Goal: Task Accomplishment & Management: Manage account settings

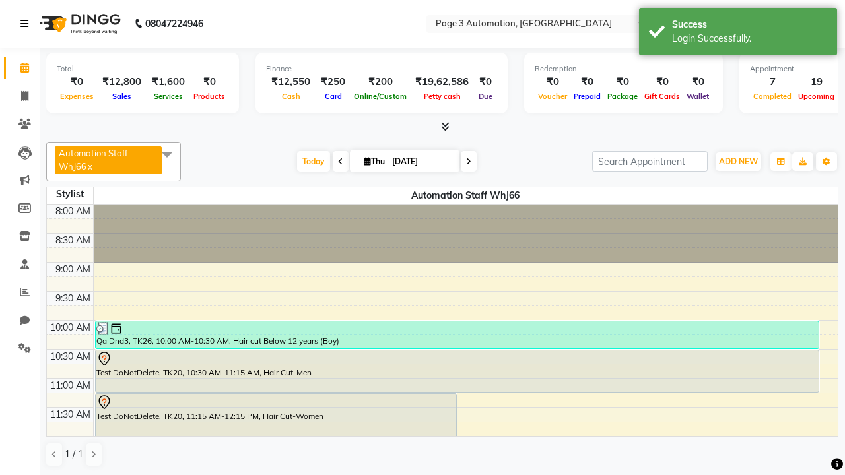
click at [27, 24] on icon at bounding box center [24, 23] width 8 height 9
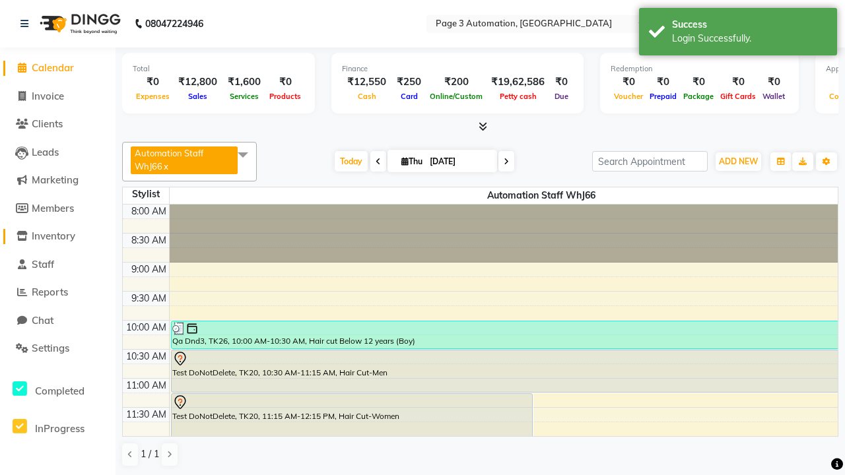
click at [57, 236] on span "Inventory" at bounding box center [54, 236] width 44 height 13
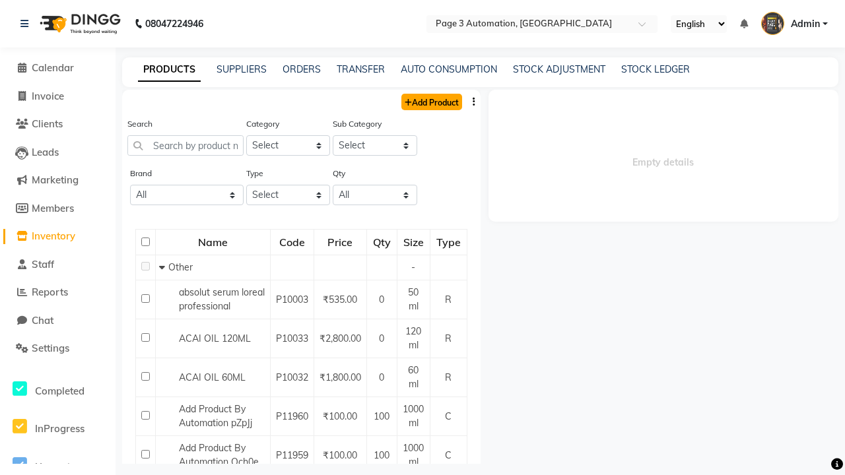
click at [430, 102] on link "Add Product" at bounding box center [431, 102] width 61 height 16
select select "true"
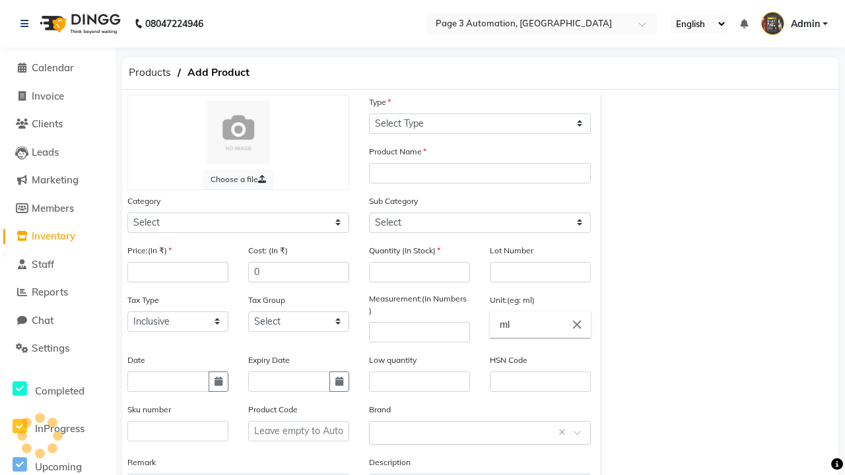
select select "R"
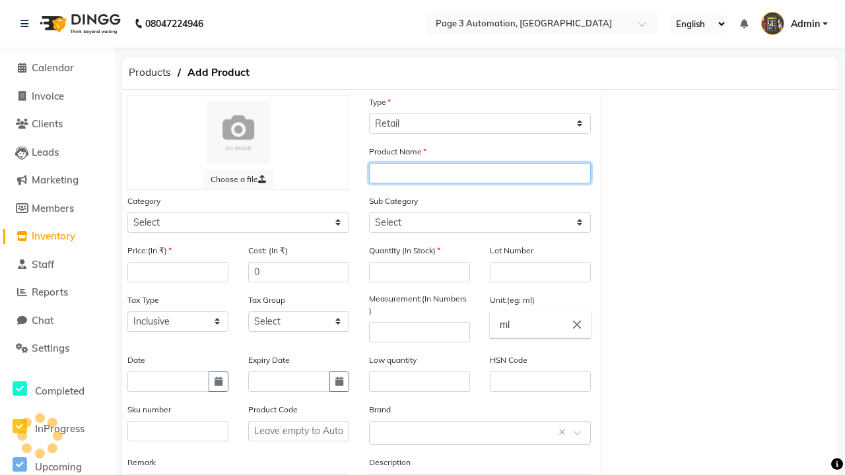
type input "Automation Product m1poc"
select select "41401000"
select select "41401002"
type input "Automation Product m1poc"
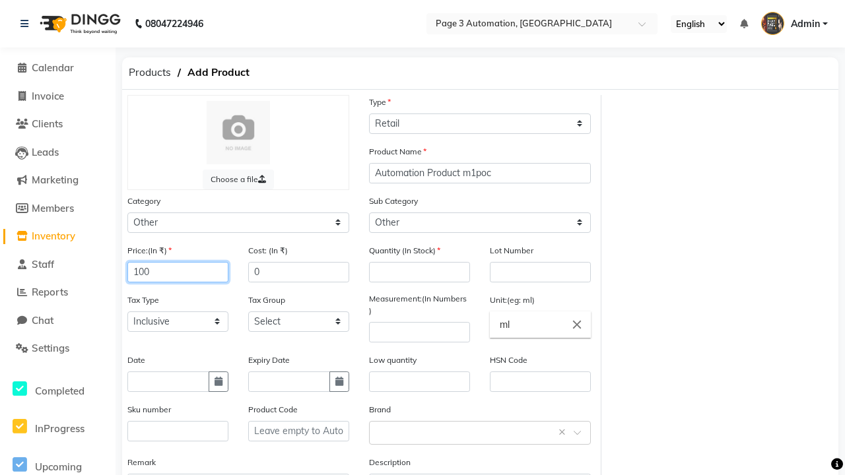
type input "100"
type input "150"
type input "1"
type input "1000"
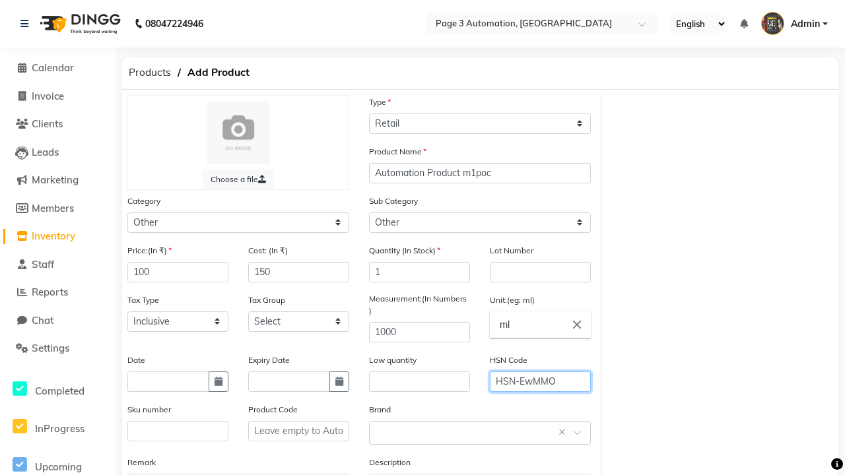
type input "HSN-EwMMO"
type textarea "This Product is Created by Automation"
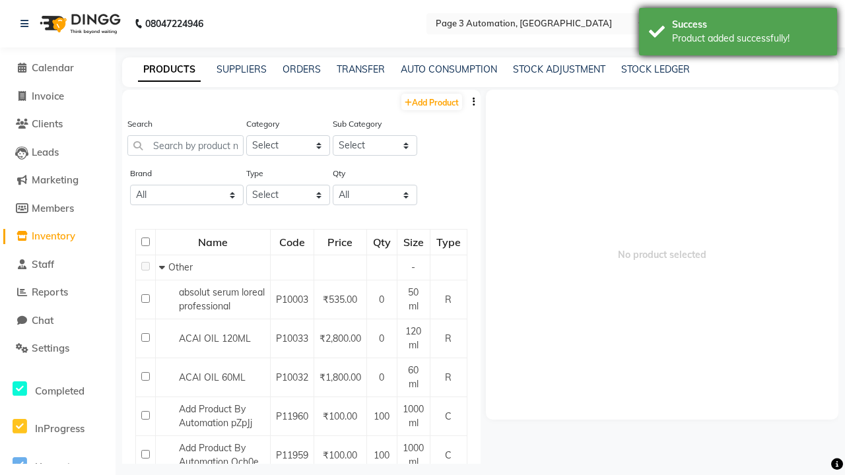
click at [738, 34] on div "Product added successfully!" at bounding box center [749, 39] width 155 height 14
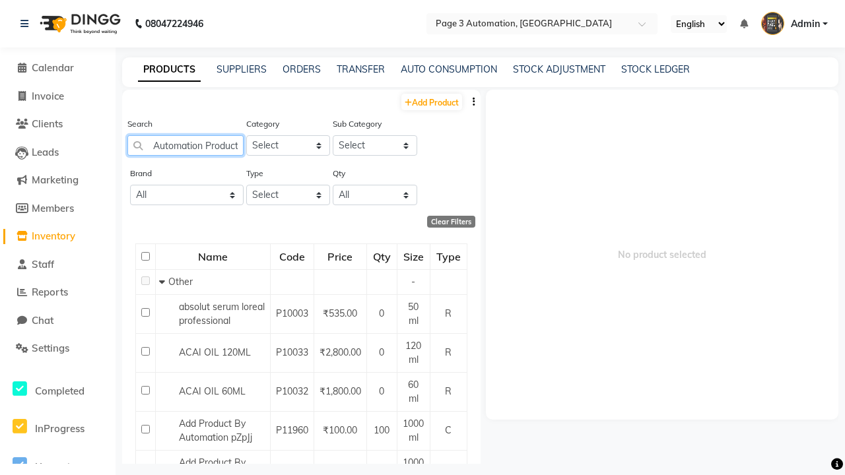
type input "Automation Product m1poc"
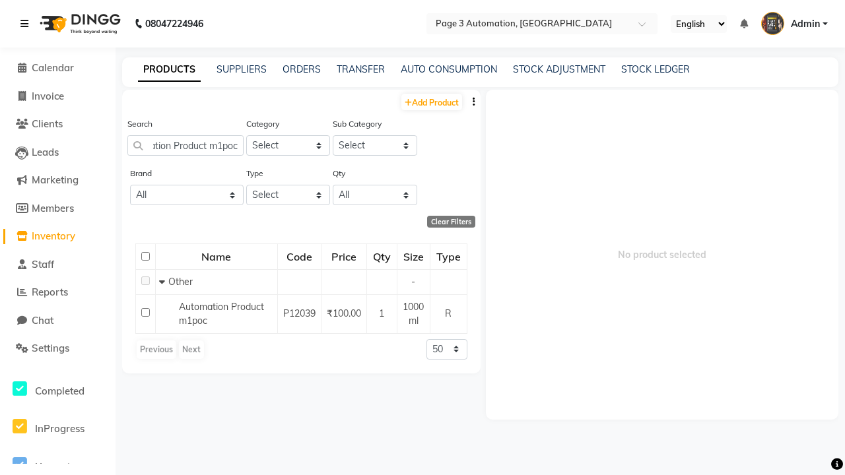
click at [27, 24] on icon at bounding box center [24, 23] width 8 height 9
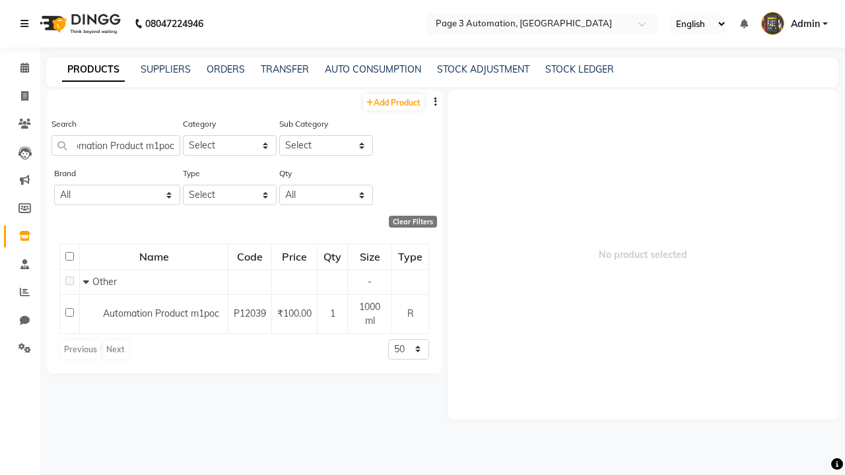
scroll to position [0, 0]
click at [20, 96] on span at bounding box center [24, 96] width 23 height 15
select select "service"
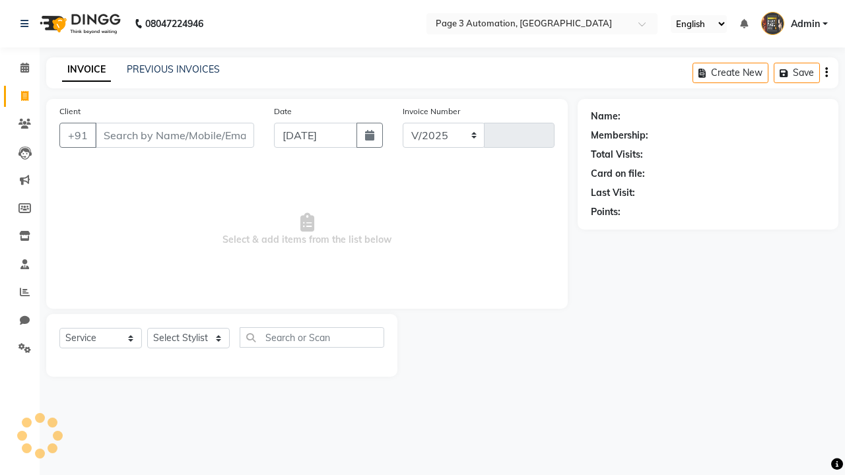
select select "2774"
type input "10087"
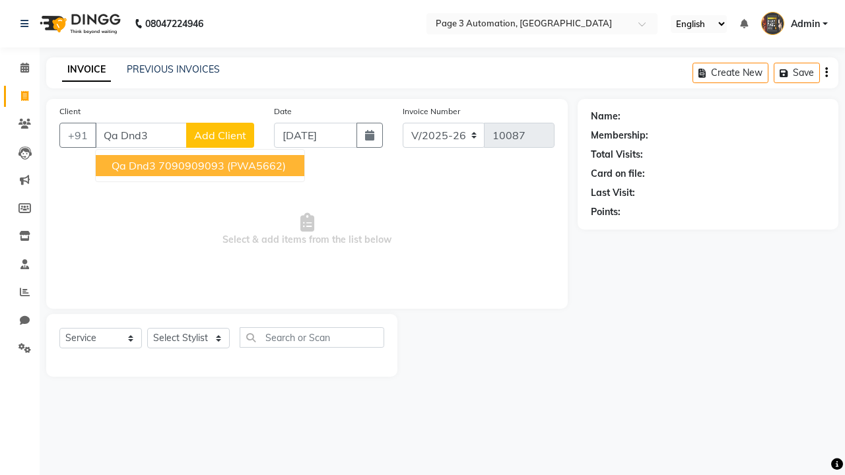
click at [201, 166] on ngb-highlight "7090909093" at bounding box center [191, 165] width 66 height 13
type input "7090909093"
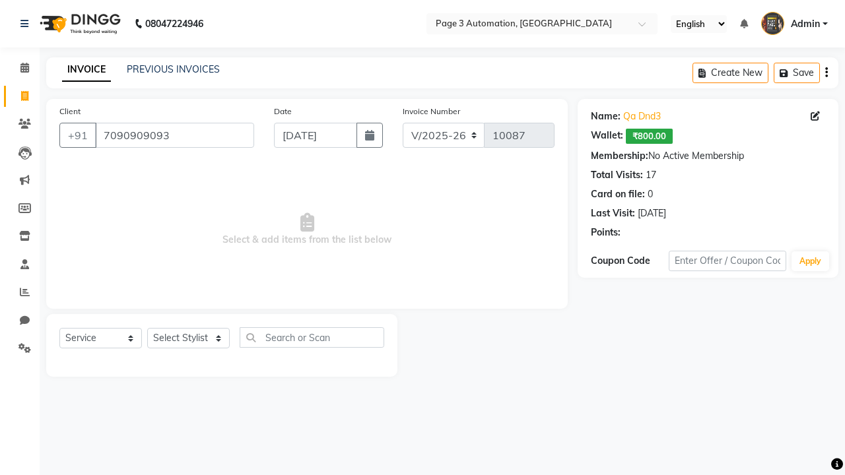
select select "product"
select select "71572"
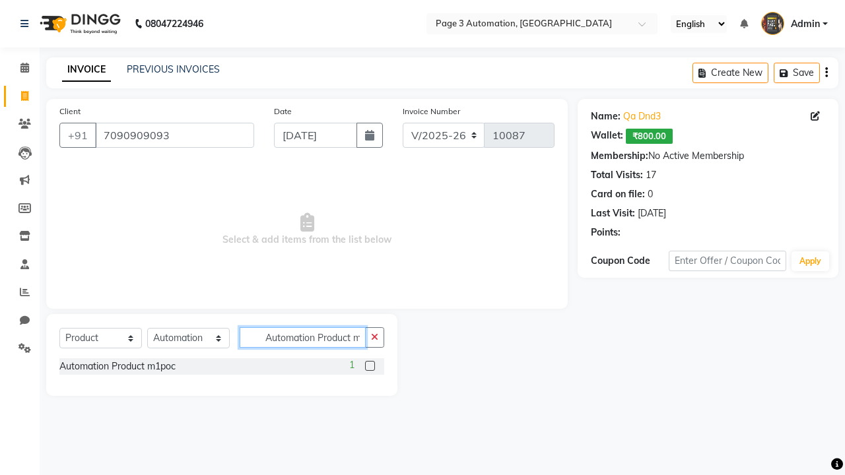
scroll to position [0, 3]
type input "Automation Product m1poc"
click at [370, 366] on label at bounding box center [370, 366] width 10 height 10
click at [370, 366] on input "checkbox" at bounding box center [369, 366] width 9 height 9
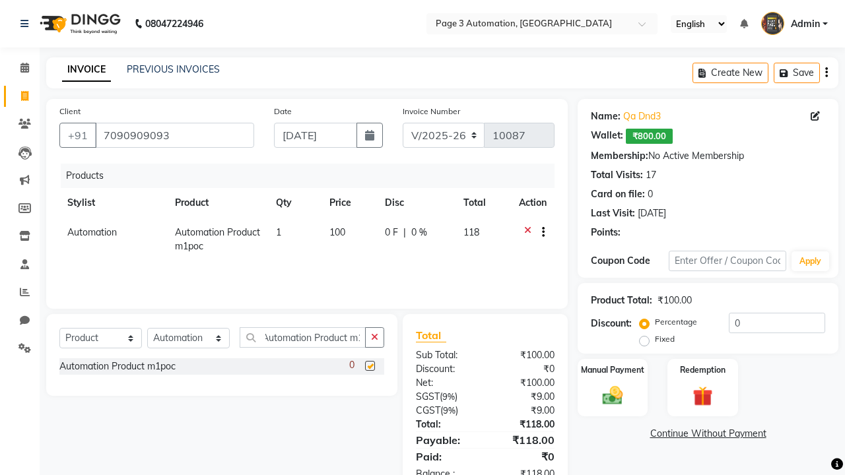
scroll to position [0, 0]
click at [612, 370] on label "Manual Payment" at bounding box center [612, 369] width 66 height 13
checkbox input "false"
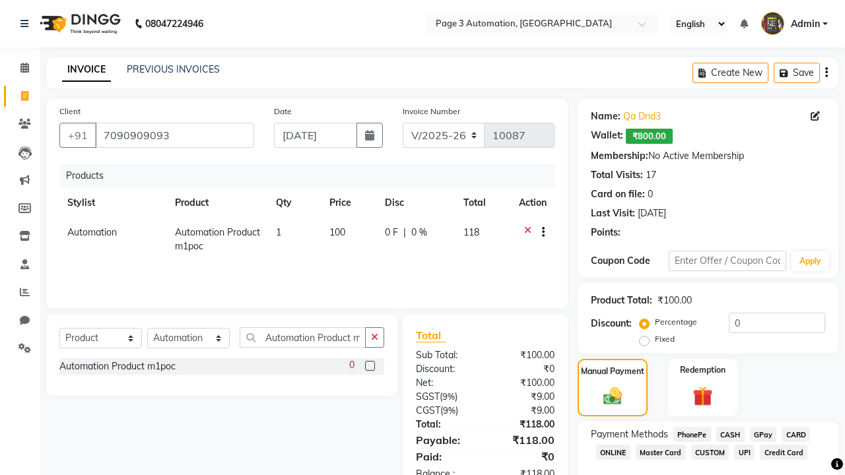
click at [795, 434] on span "CARD" at bounding box center [795, 434] width 28 height 15
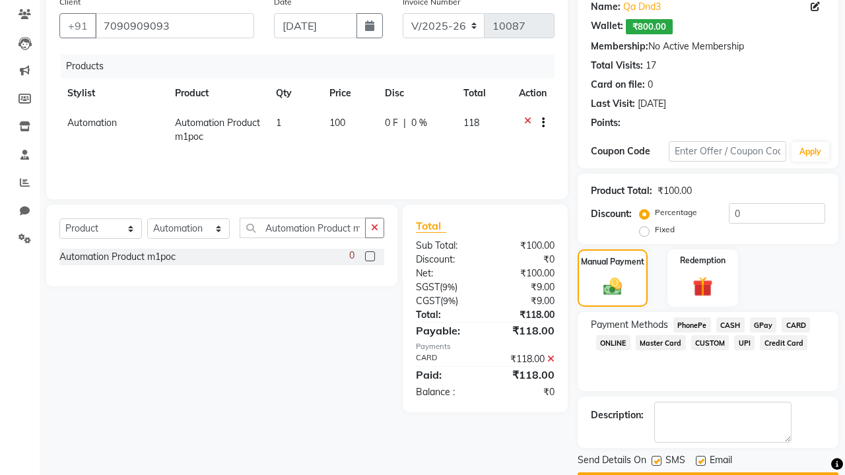
click at [656, 461] on label at bounding box center [656, 461] width 10 height 10
click at [656, 461] on input "checkbox" at bounding box center [655, 461] width 9 height 9
checkbox input "false"
click at [700, 461] on label at bounding box center [700, 461] width 10 height 10
click at [700, 461] on input "checkbox" at bounding box center [699, 461] width 9 height 9
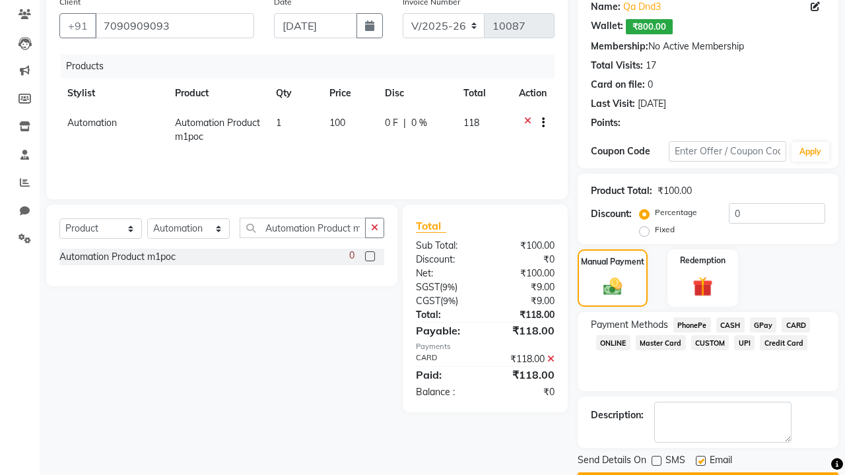
checkbox input "false"
click at [707, 472] on button "Checkout" at bounding box center [707, 482] width 261 height 20
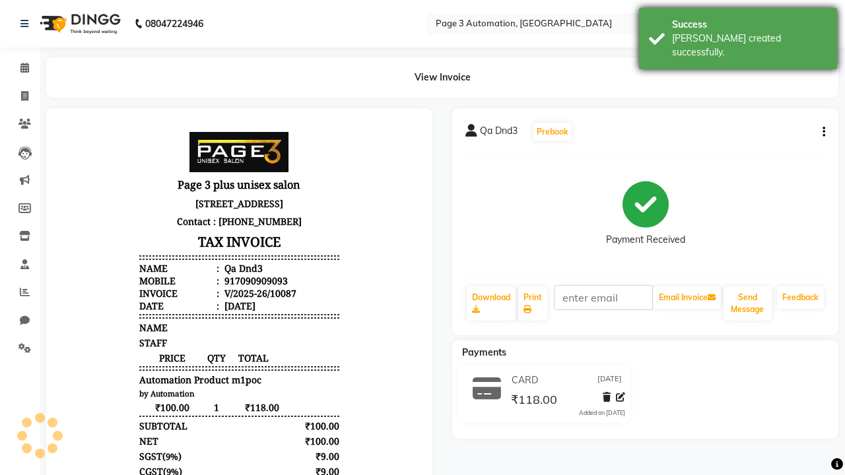
click at [738, 34] on div "[PERSON_NAME] created successfully." at bounding box center [749, 46] width 155 height 28
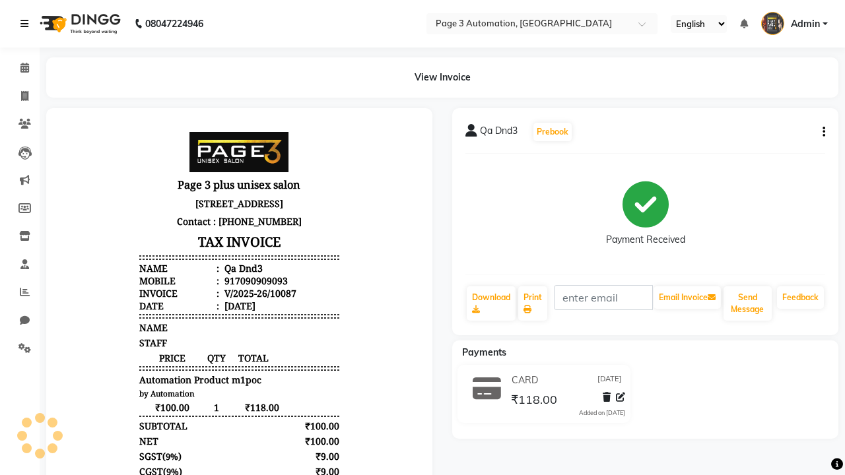
click at [27, 24] on icon at bounding box center [24, 23] width 8 height 9
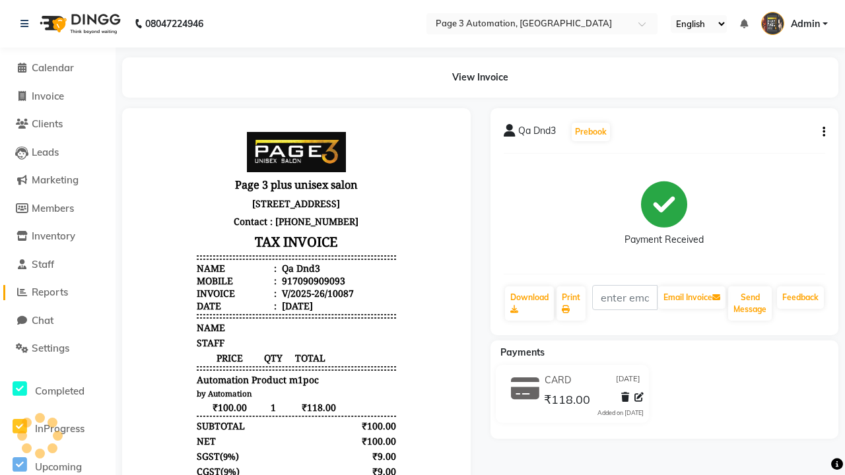
click at [57, 292] on span "Reports" at bounding box center [50, 292] width 36 height 13
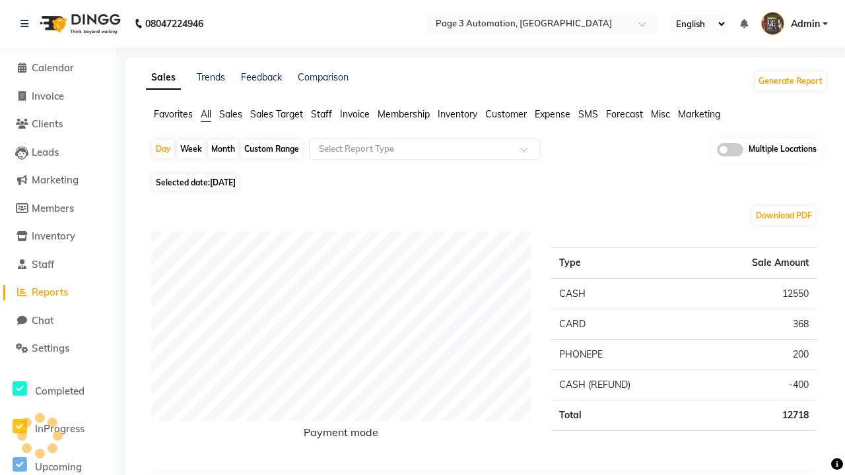
type input "Invoice tax report (Products only)"
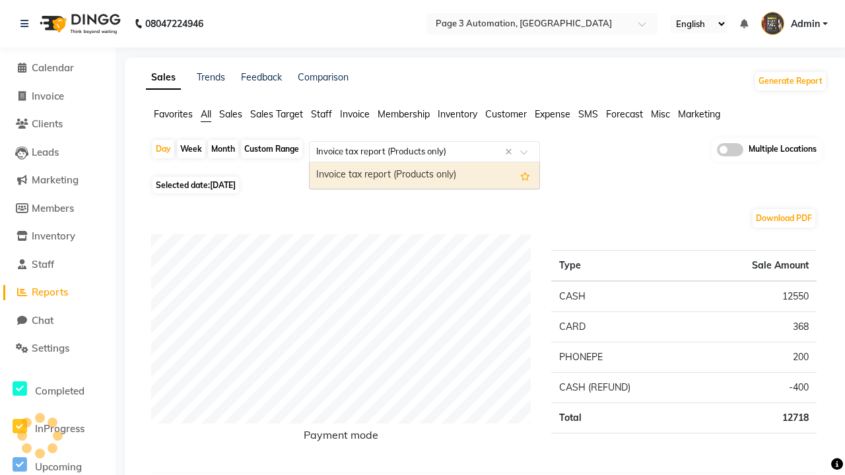
click at [424, 176] on div "Invoice tax report (Products only)" at bounding box center [424, 175] width 230 height 26
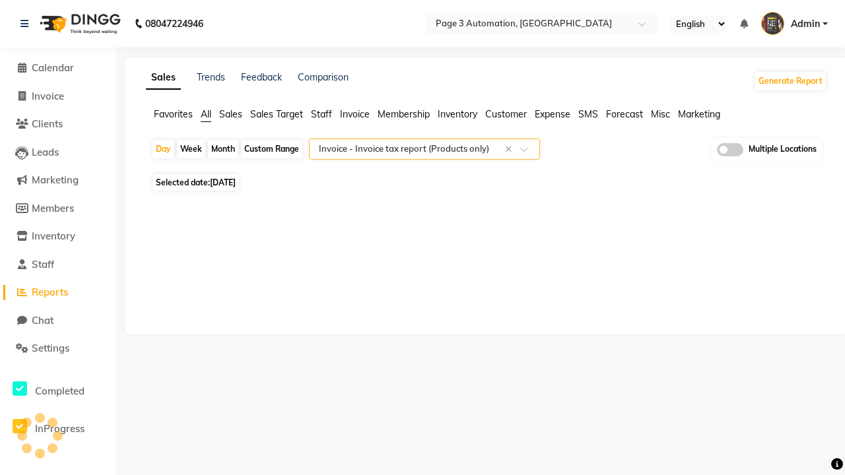
select select "full_report"
select select "csv"
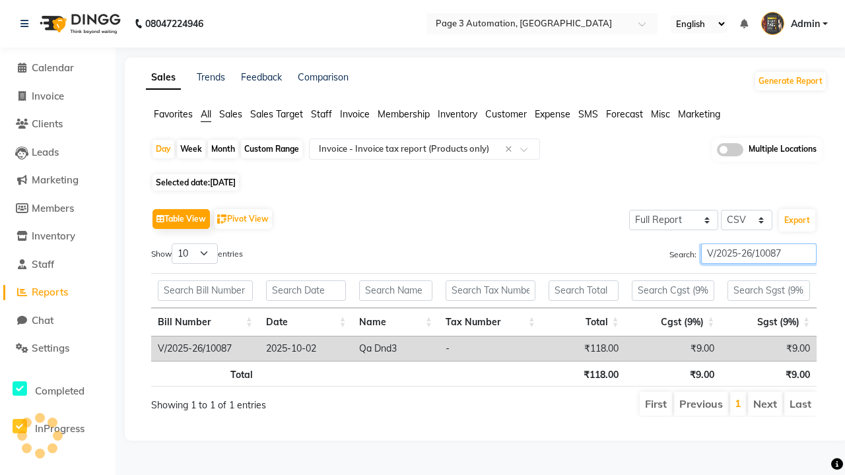
type input "V/2025-26/10087"
type input "Tax detail invoice"
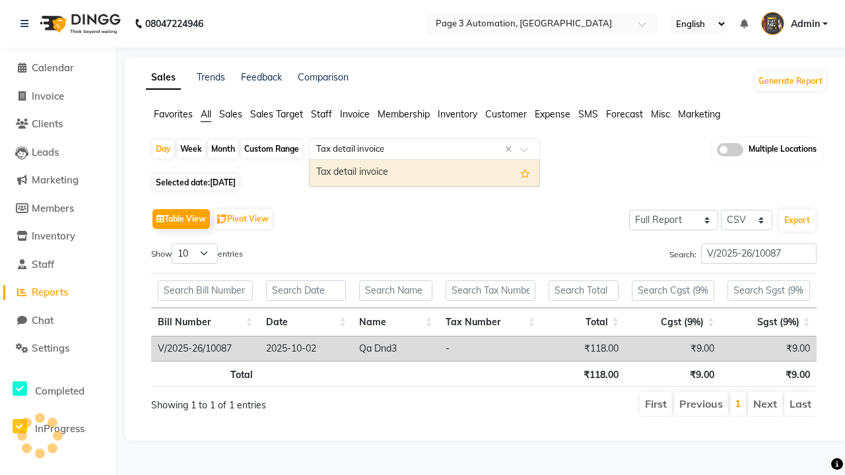
click at [424, 172] on div "Tax detail invoice" at bounding box center [424, 173] width 230 height 26
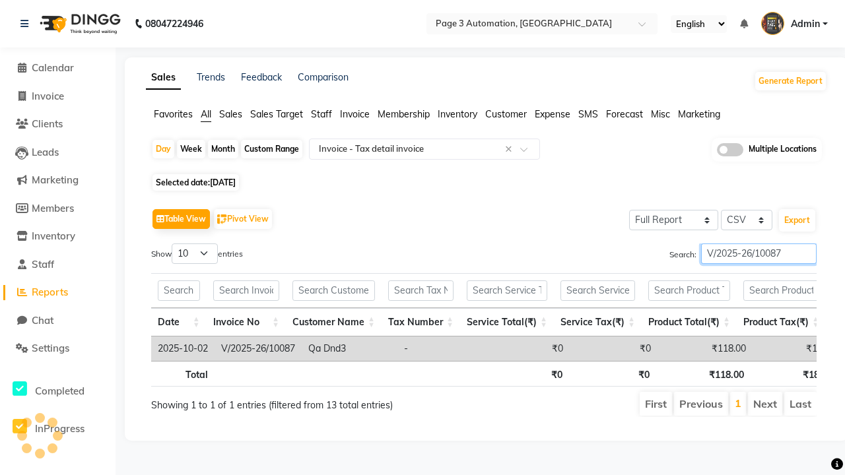
type input "V/2025-26/10087"
type input "Invoice Item wise"
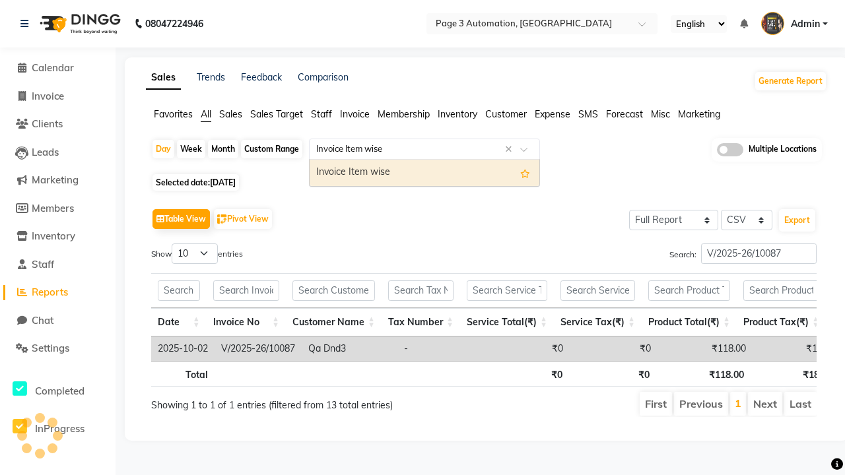
click at [424, 172] on div "Invoice Item wise" at bounding box center [424, 173] width 230 height 26
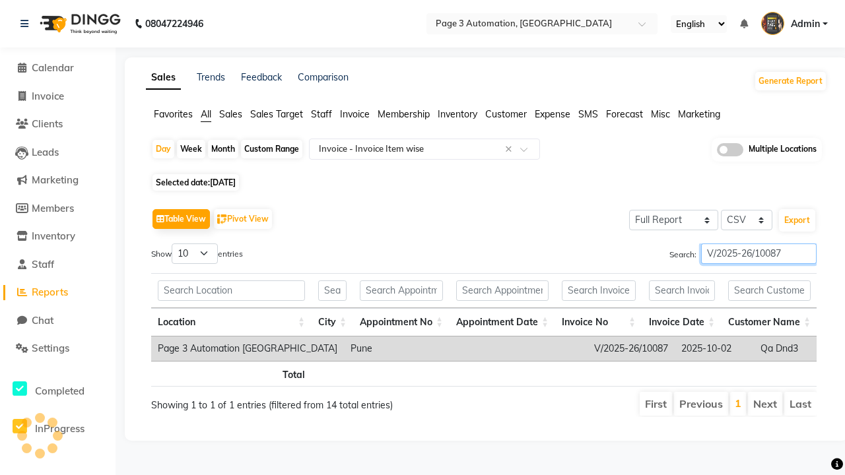
type input "V/2025-26/10087"
type input "GST Report"
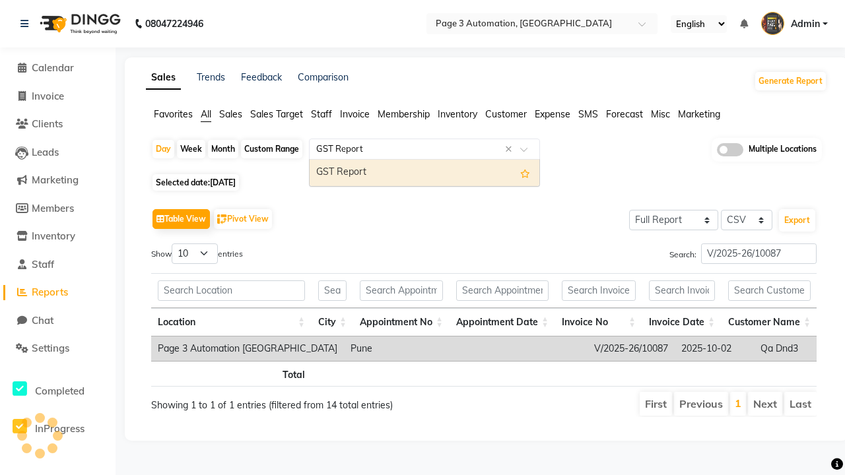
click at [424, 172] on div "GST Report" at bounding box center [424, 173] width 230 height 26
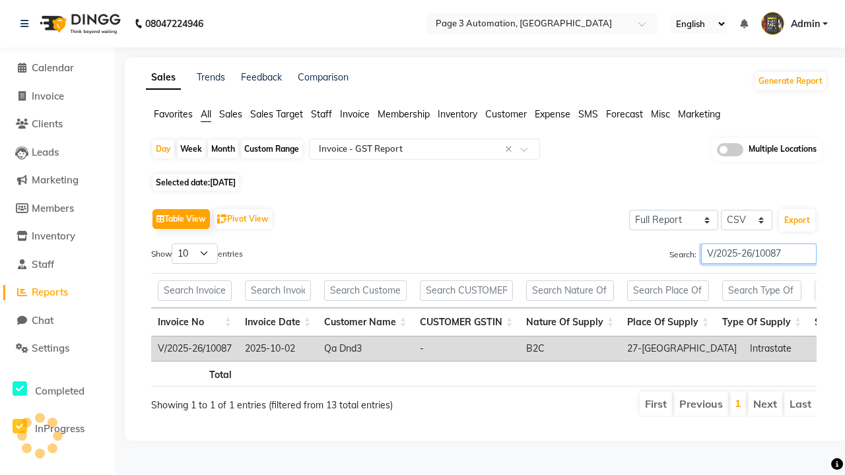
type input "V/2025-26/10087"
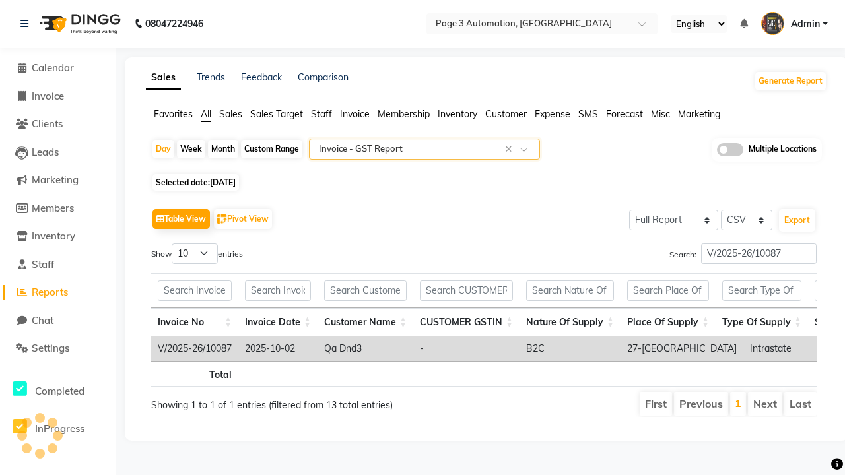
type input "HSN/SAC Code wise tax report"
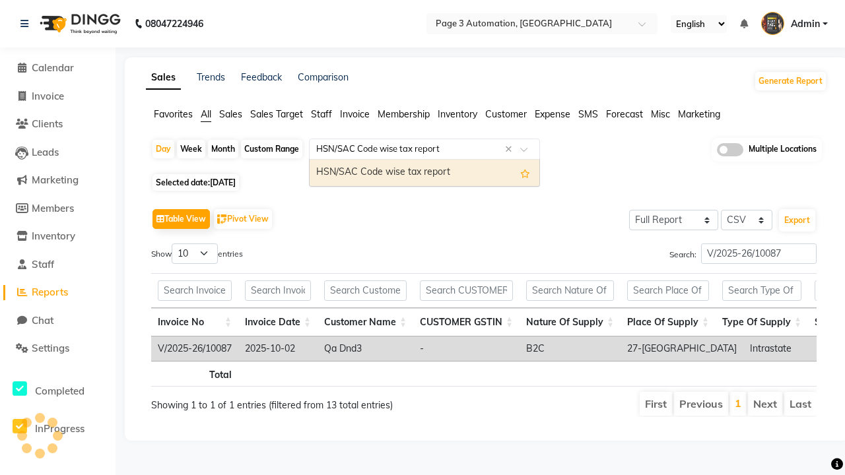
click at [424, 172] on div "HSN/SAC Code wise tax report" at bounding box center [424, 173] width 230 height 26
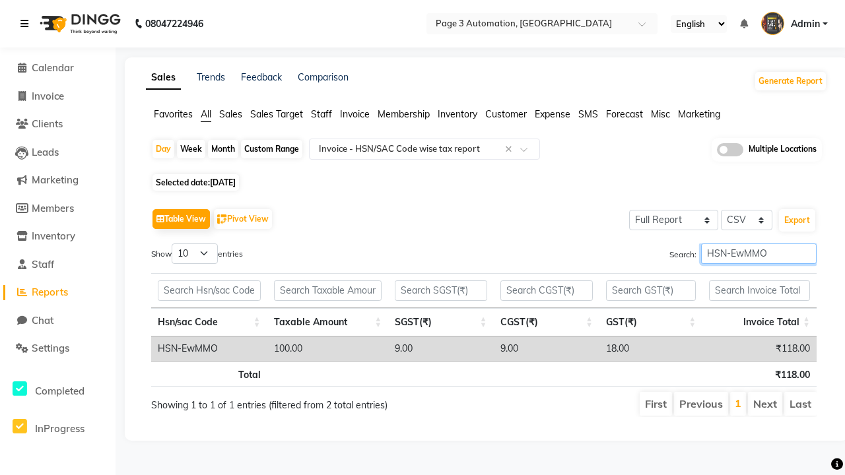
type input "HSN-EwMMO"
click at [27, 24] on icon at bounding box center [24, 23] width 8 height 9
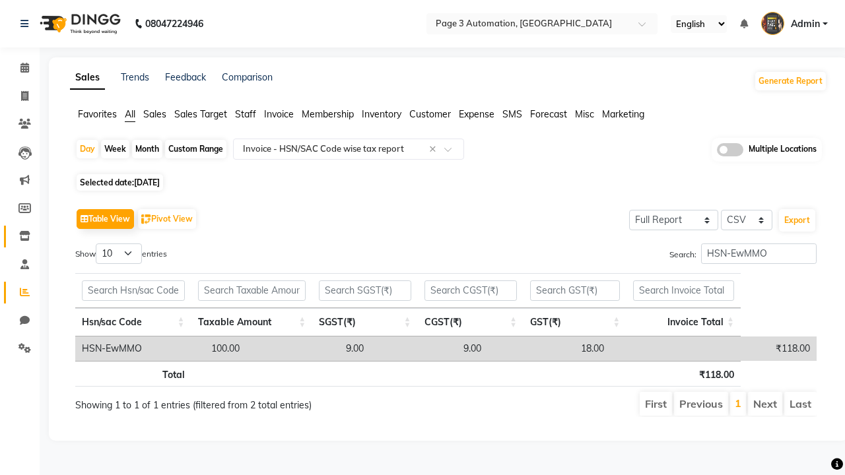
click at [20, 236] on icon at bounding box center [24, 236] width 11 height 10
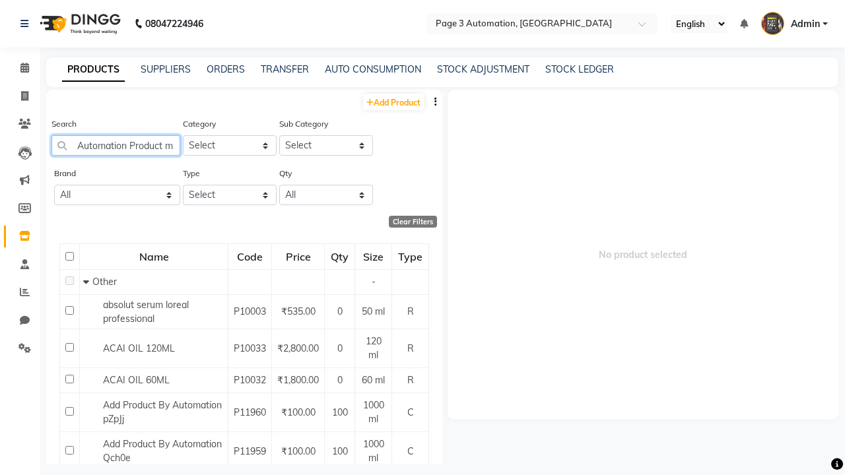
scroll to position [0, 19]
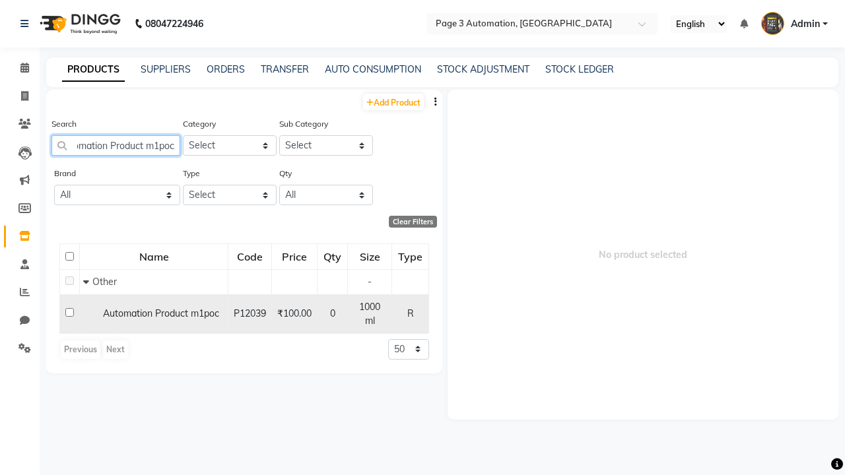
type input "Automation Product m1poc"
click at [69, 308] on input "checkbox" at bounding box center [69, 312] width 9 height 9
checkbox input "true"
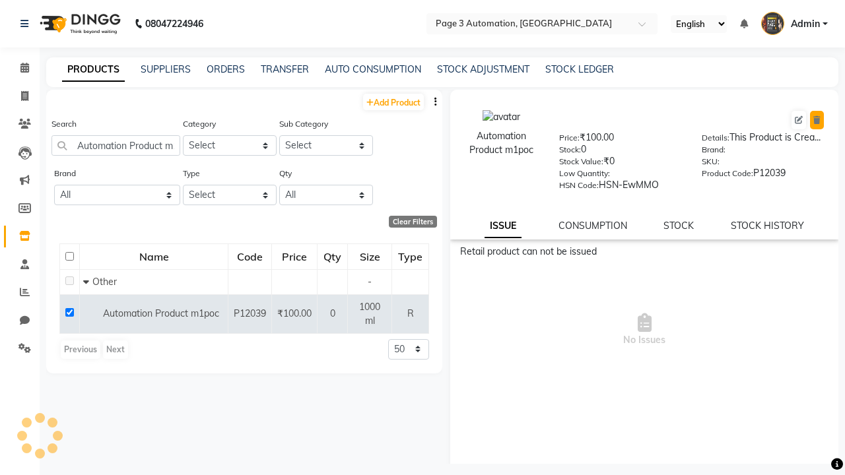
click at [816, 120] on icon at bounding box center [816, 120] width 7 height 8
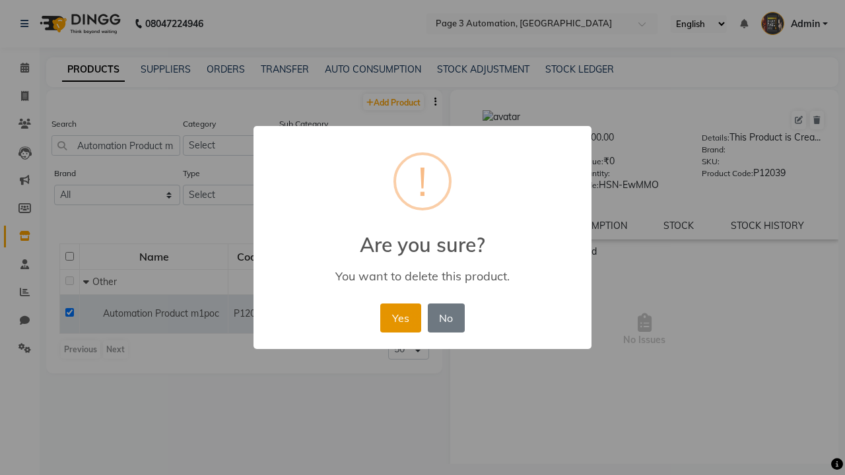
click at [400, 317] on button "Yes" at bounding box center [400, 318] width 40 height 29
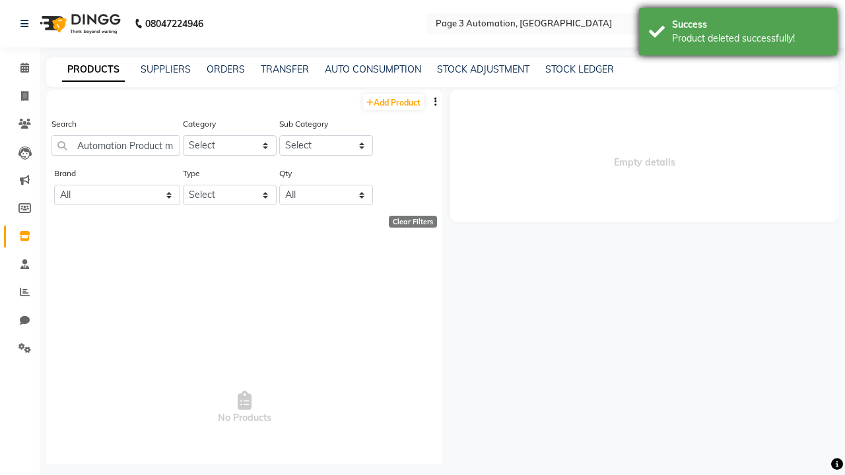
click at [738, 34] on div "Product deleted successfully!" at bounding box center [749, 39] width 155 height 14
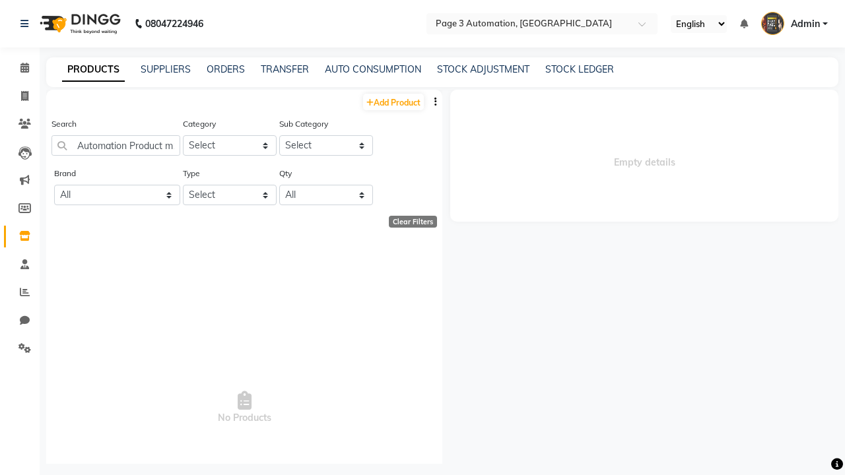
click at [794, 24] on span "Admin" at bounding box center [804, 24] width 29 height 14
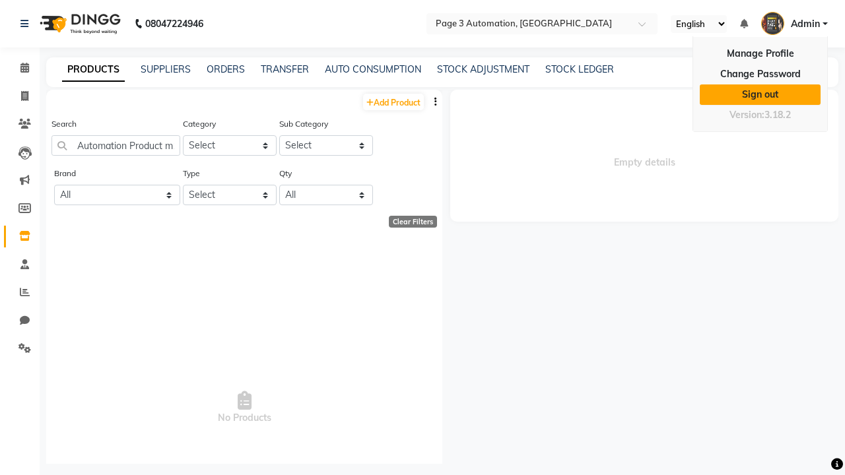
click at [759, 94] on link "Sign out" at bounding box center [759, 94] width 121 height 20
